Goal: Information Seeking & Learning: Learn about a topic

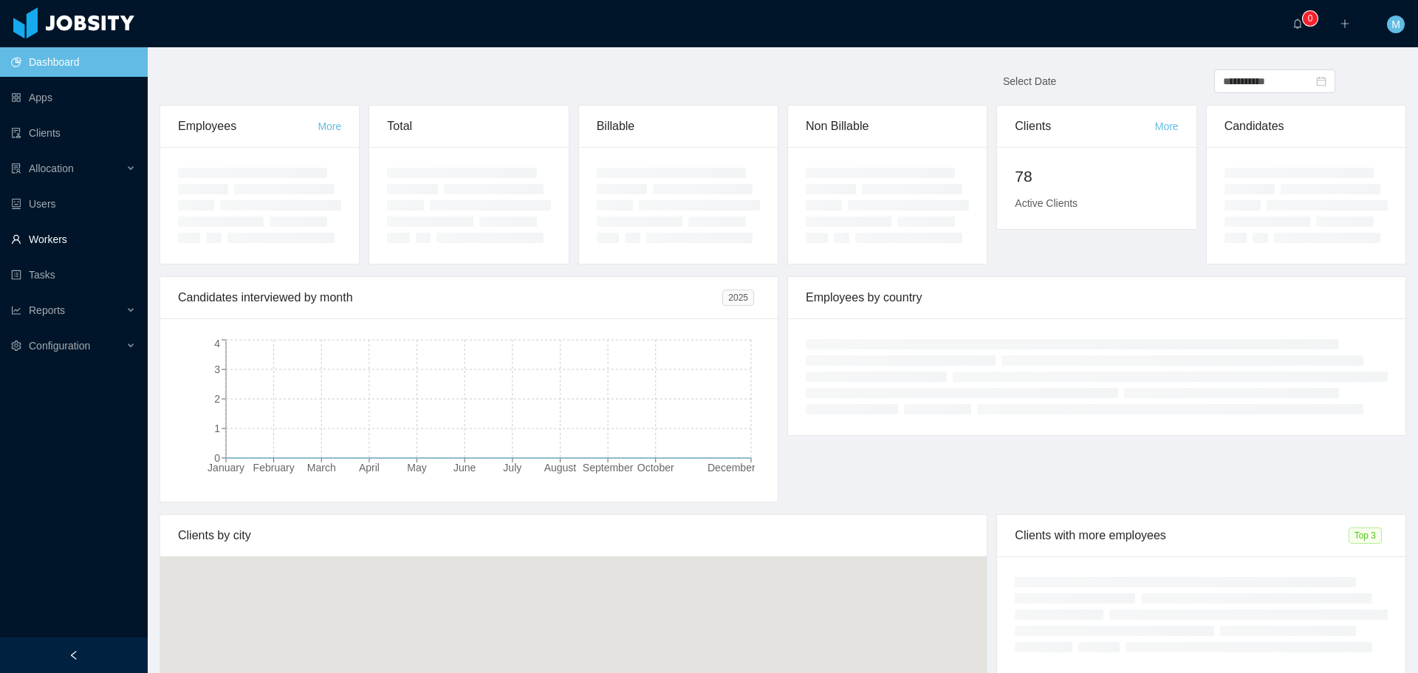
drag, startPoint x: 0, startPoint y: 0, endPoint x: 72, endPoint y: 228, distance: 239.2
click at [72, 228] on link "Workers" at bounding box center [73, 240] width 125 height 30
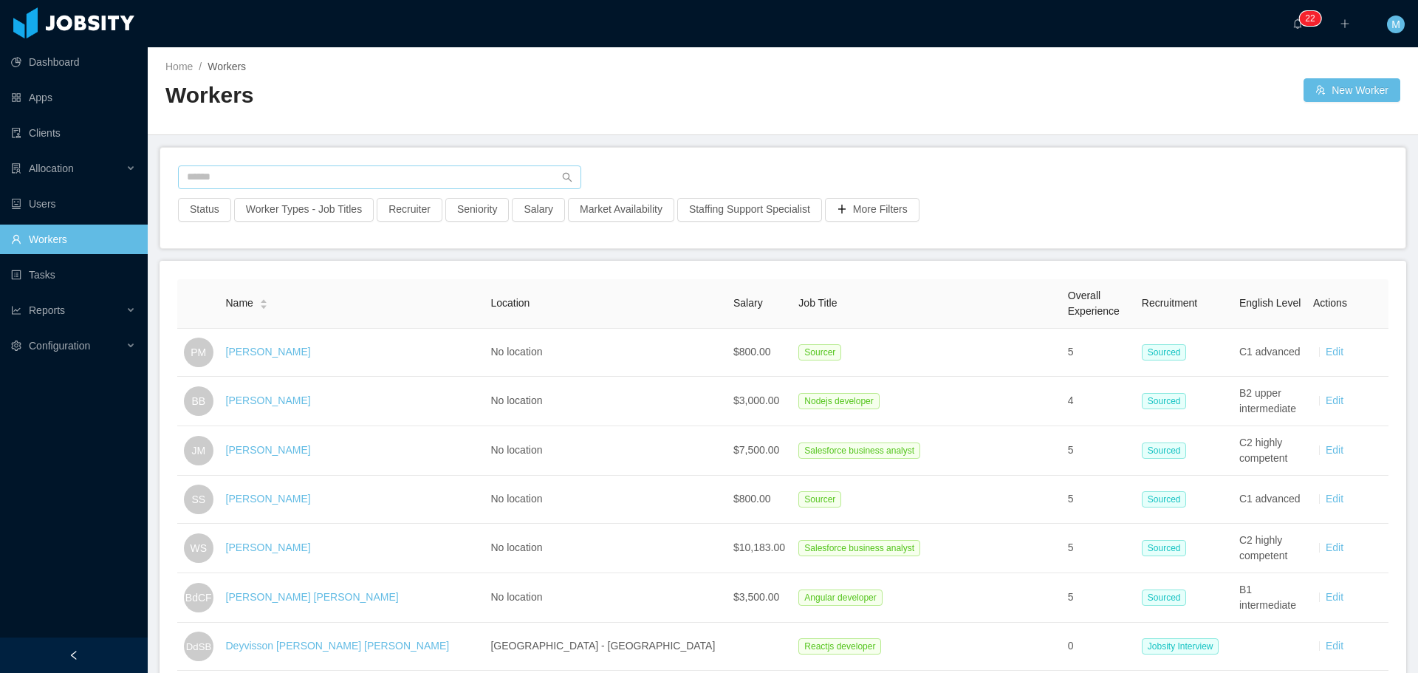
drag, startPoint x: 236, startPoint y: 192, endPoint x: 237, endPoint y: 171, distance: 21.4
click at [236, 183] on div at bounding box center [783, 181] width 1210 height 32
click at [237, 171] on input "text" at bounding box center [379, 177] width 403 height 24
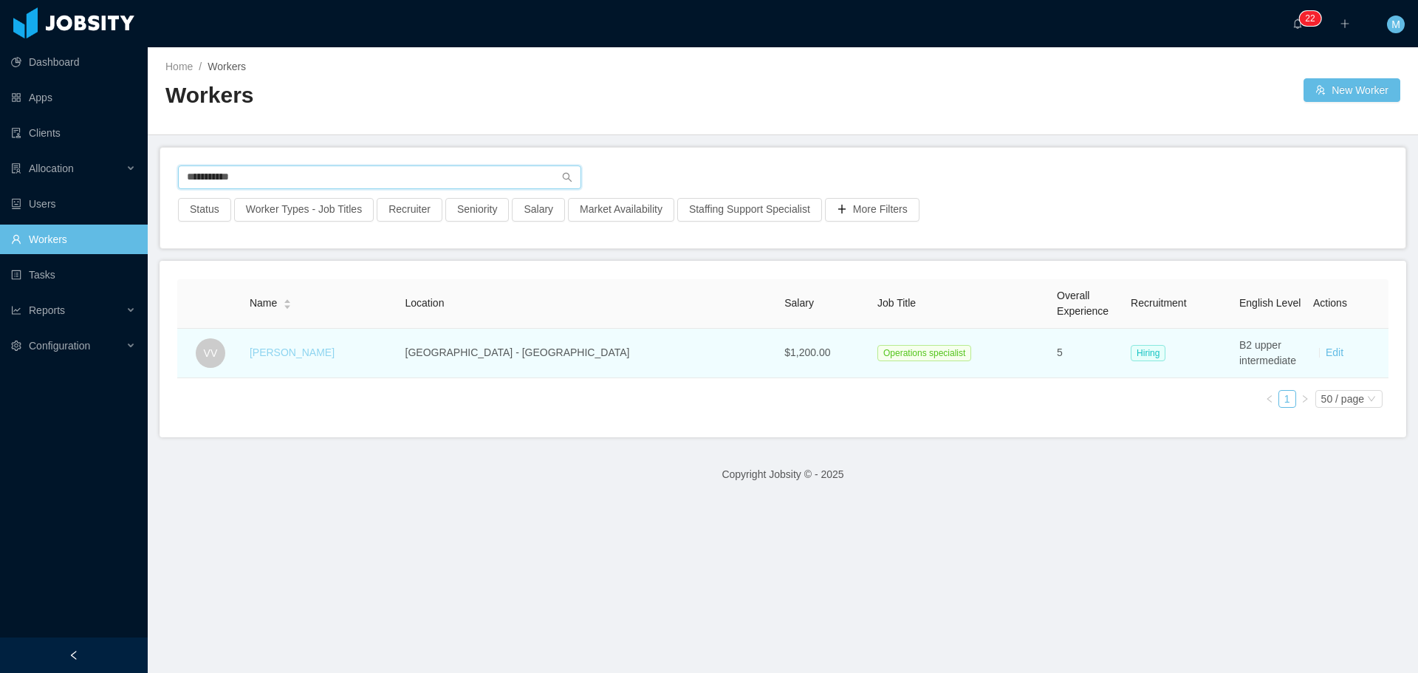
type input "**********"
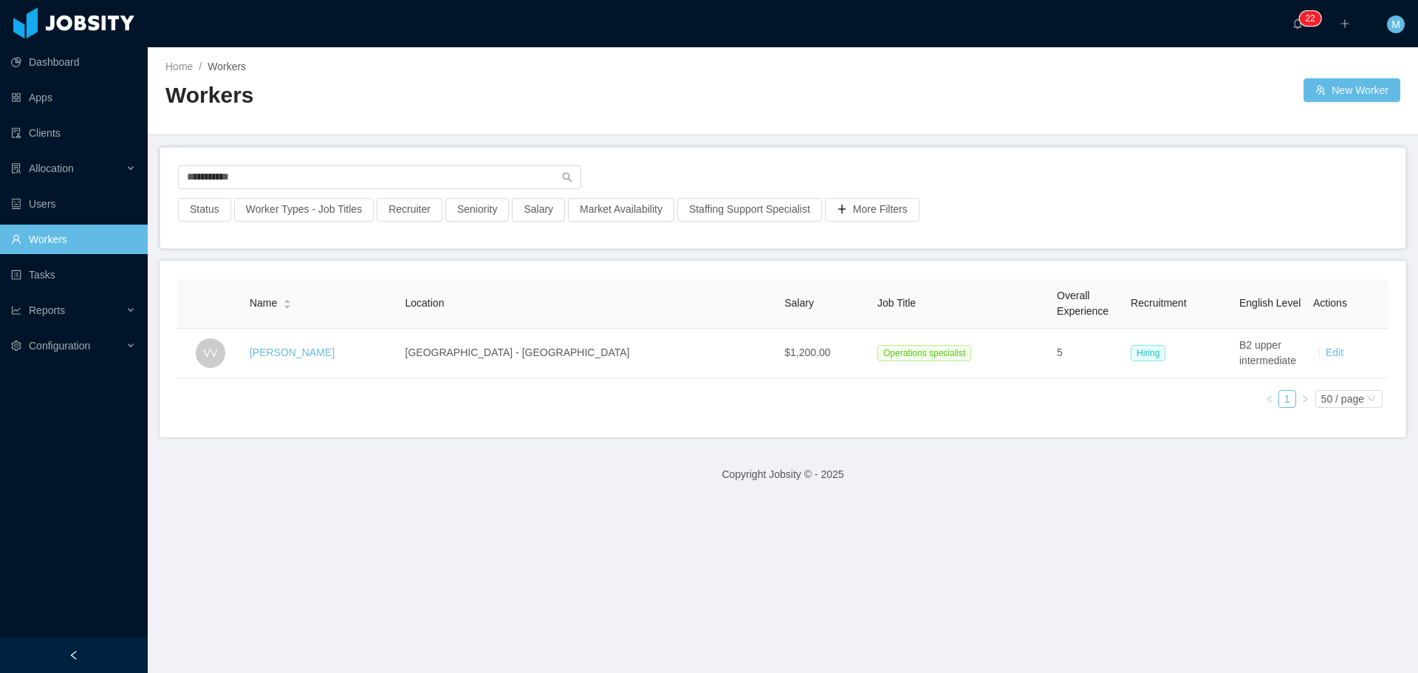
click at [335, 348] on link "Victoria Vettorazzo" at bounding box center [292, 352] width 85 height 12
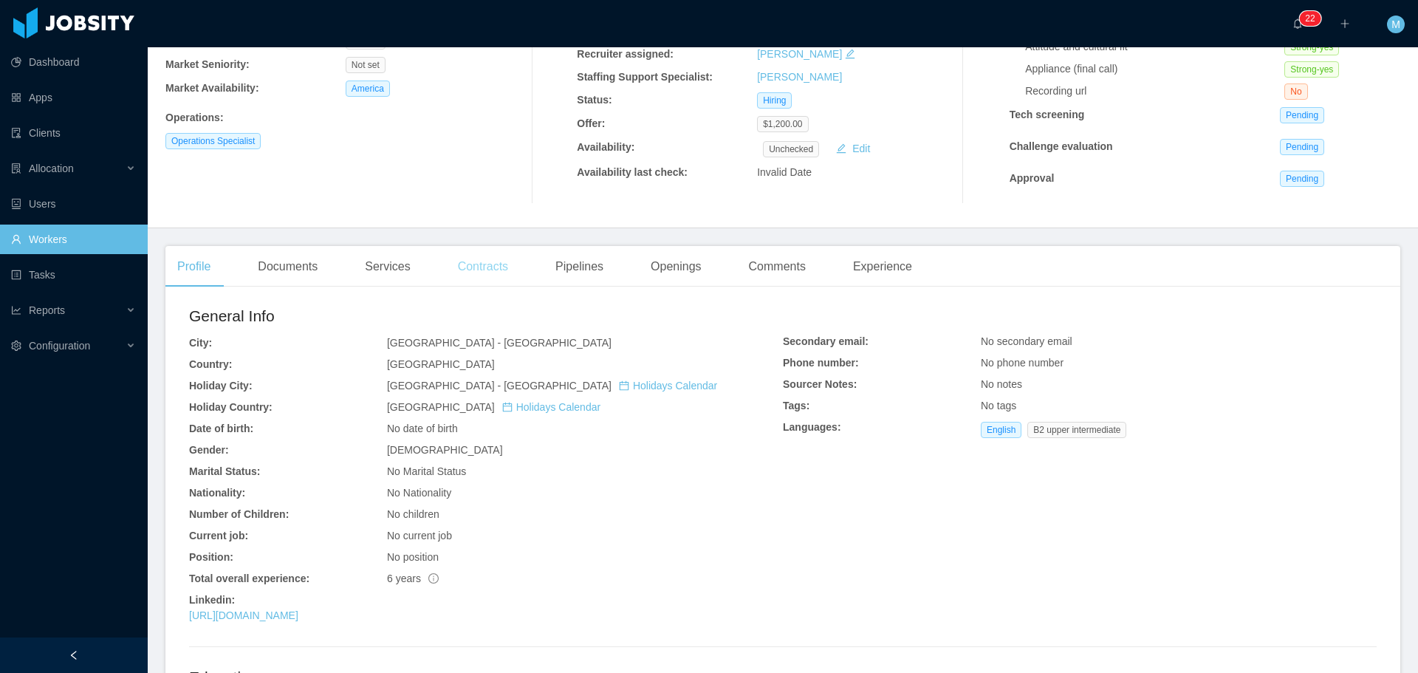
scroll to position [222, 0]
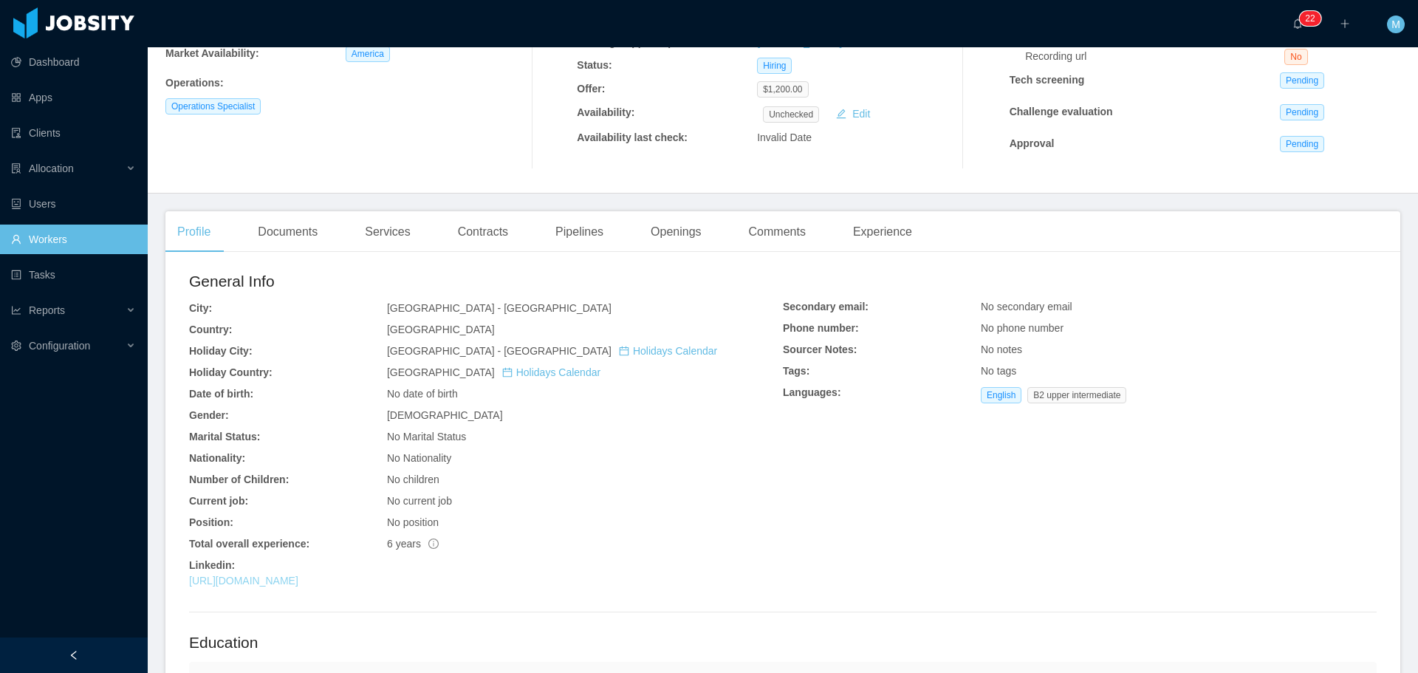
click at [298, 578] on link "https://www.linkedin.com/in/victoriavettorazzo" at bounding box center [243, 581] width 109 height 12
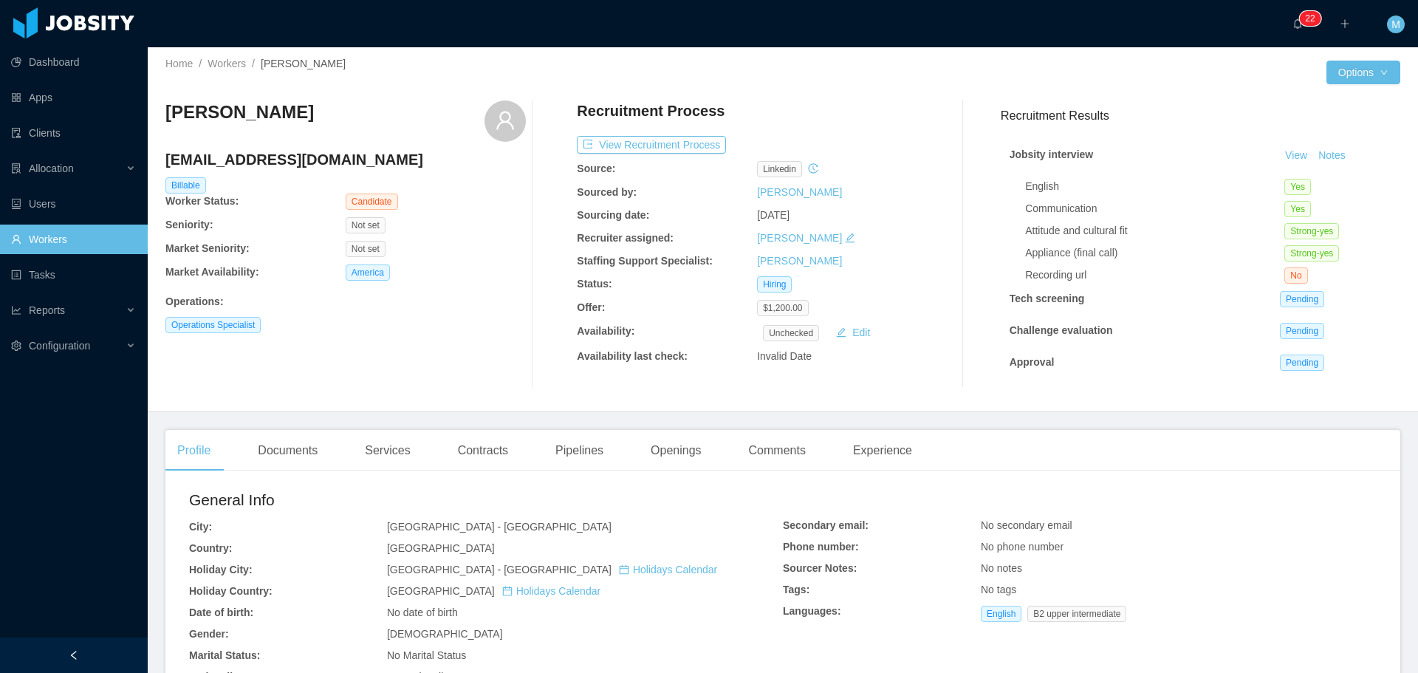
scroll to position [0, 0]
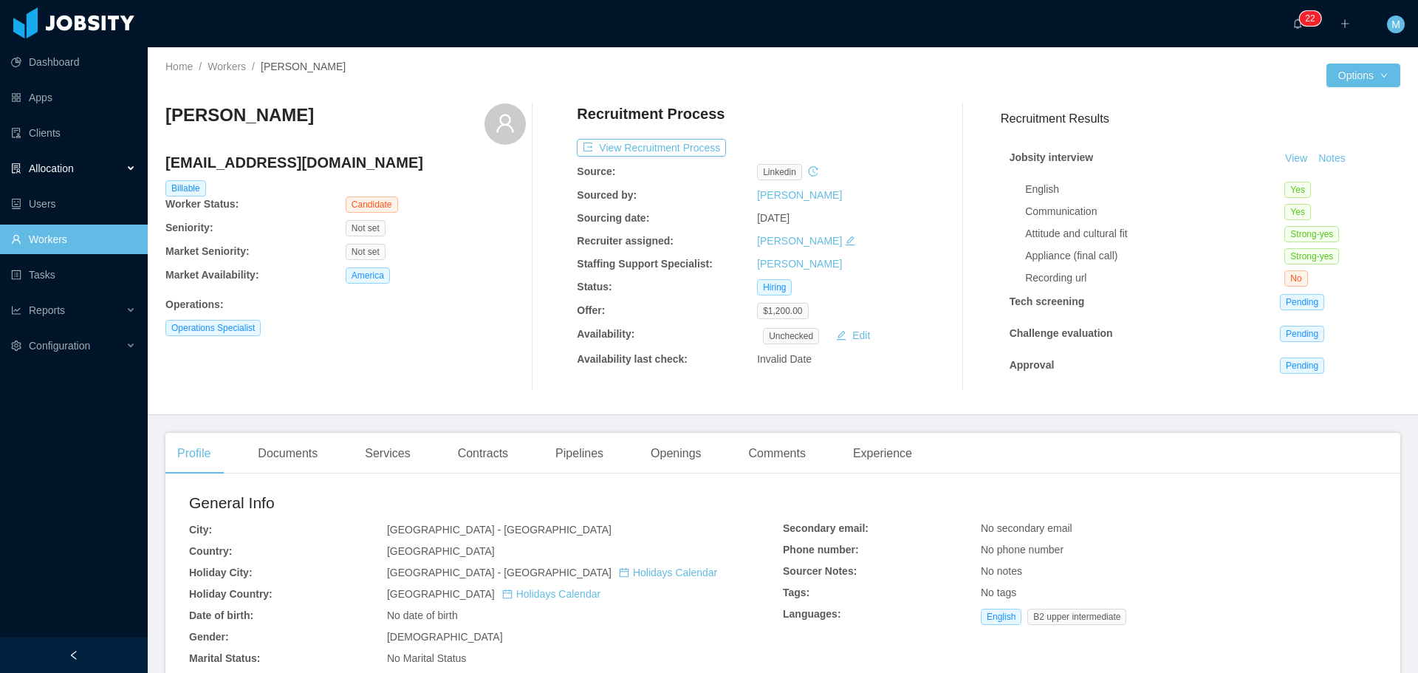
click at [109, 168] on div "Allocation" at bounding box center [74, 169] width 148 height 30
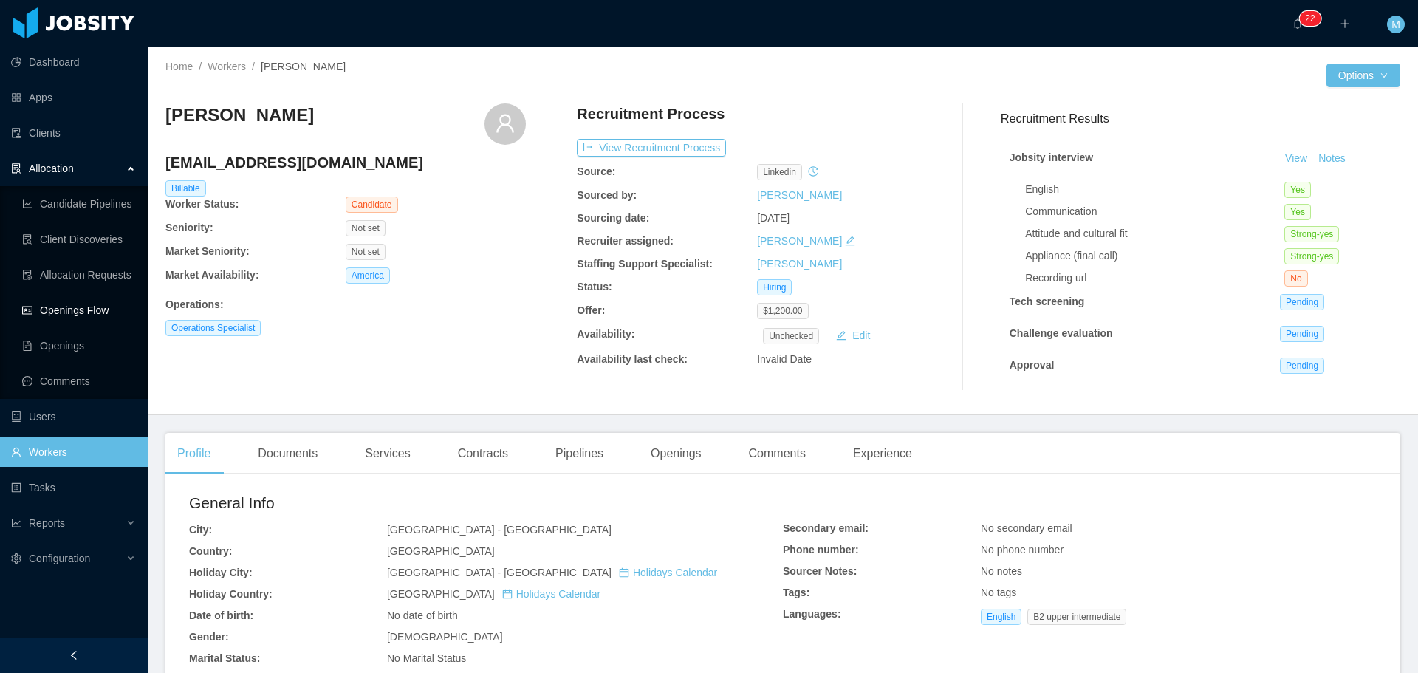
click at [84, 309] on link "Openings Flow" at bounding box center [79, 310] width 114 height 30
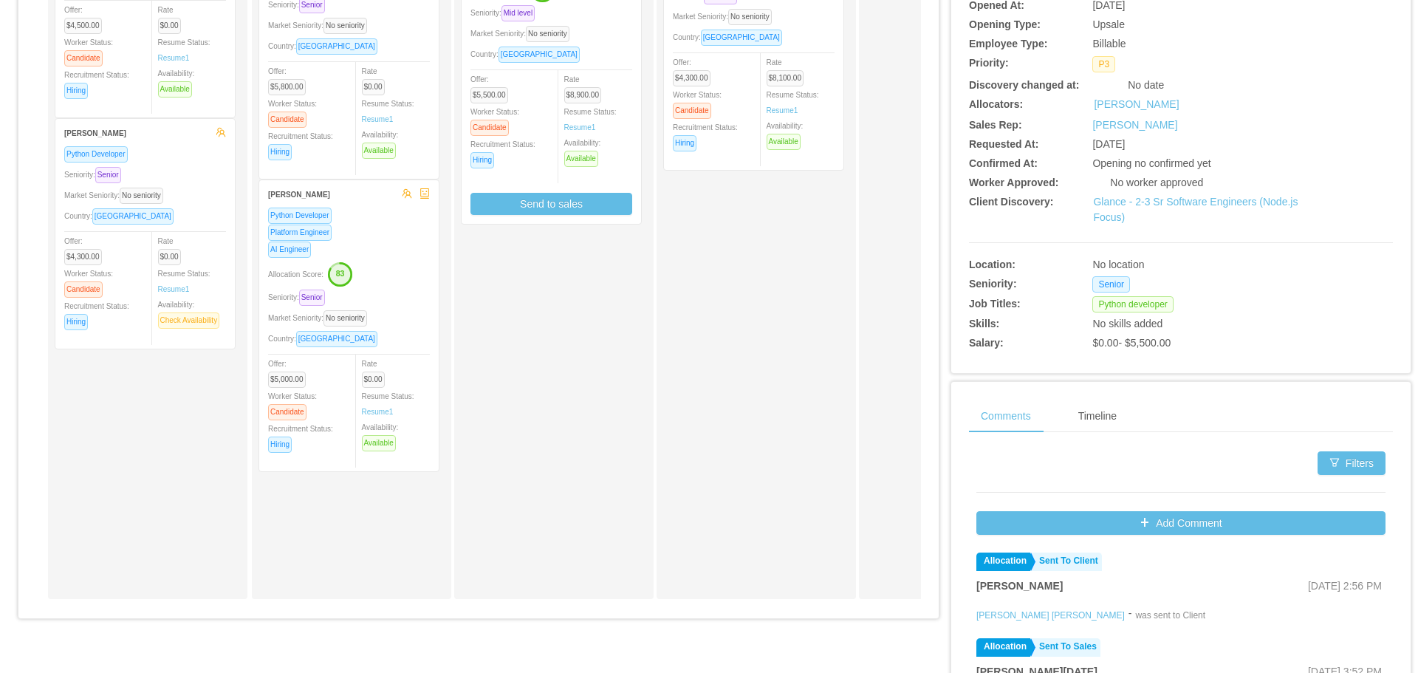
scroll to position [443, 0]
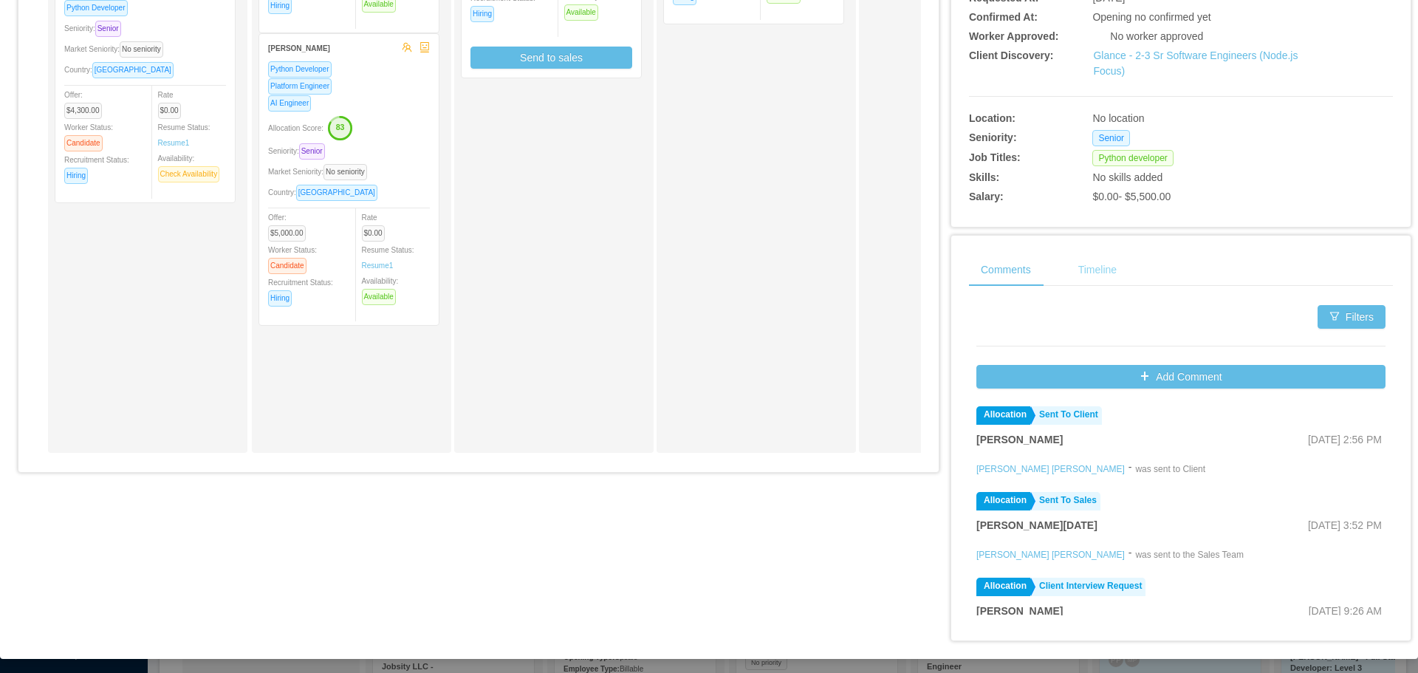
click at [1099, 270] on div "Timeline" at bounding box center [1097, 269] width 62 height 33
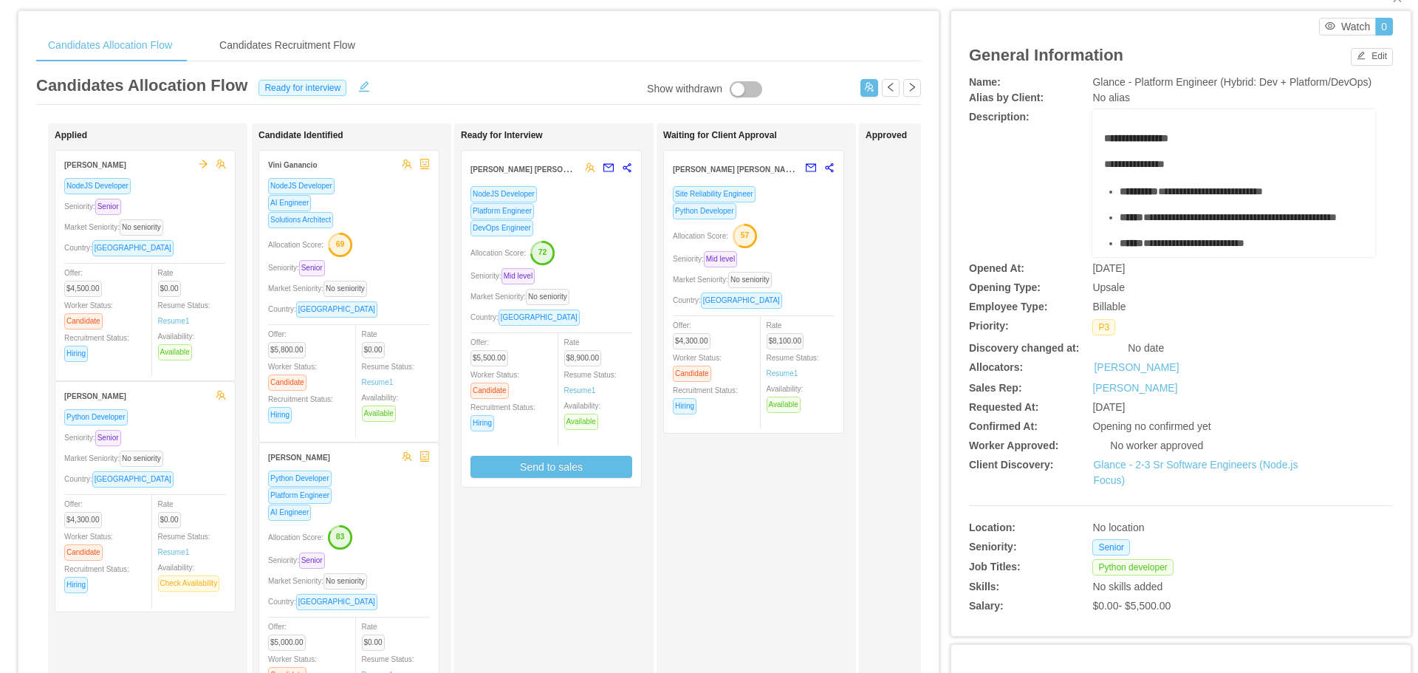
scroll to position [0, 0]
